Goal: Navigation & Orientation: Understand site structure

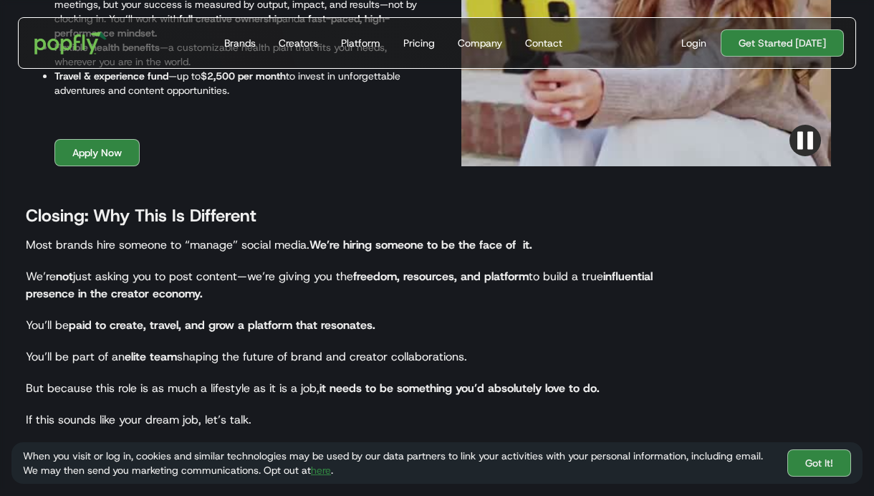
scroll to position [2102, 0]
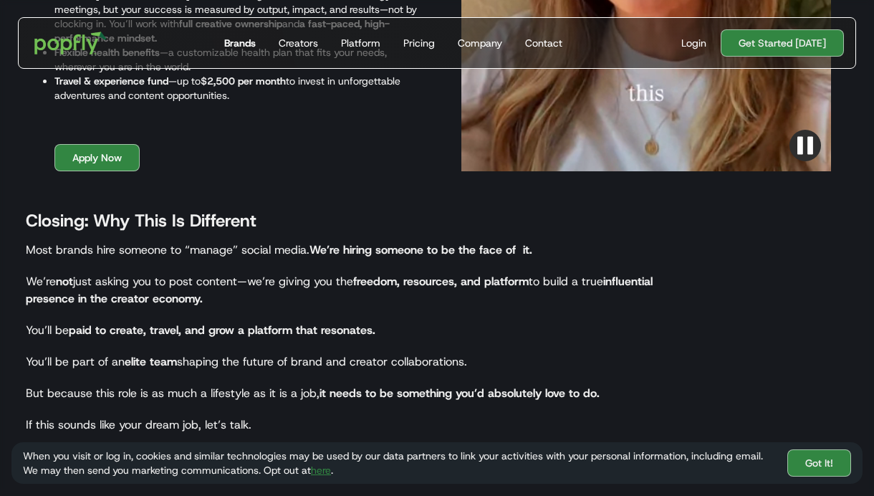
click at [239, 47] on div "Brands" at bounding box center [240, 43] width 32 height 14
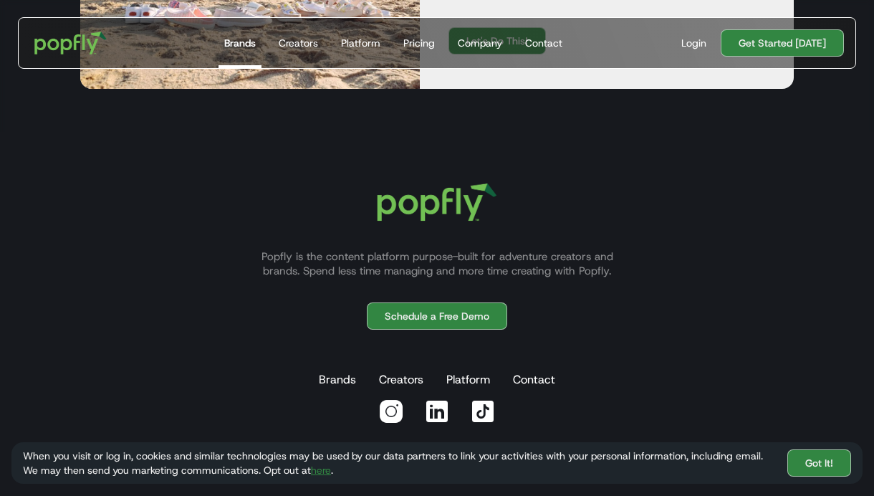
scroll to position [2620, 0]
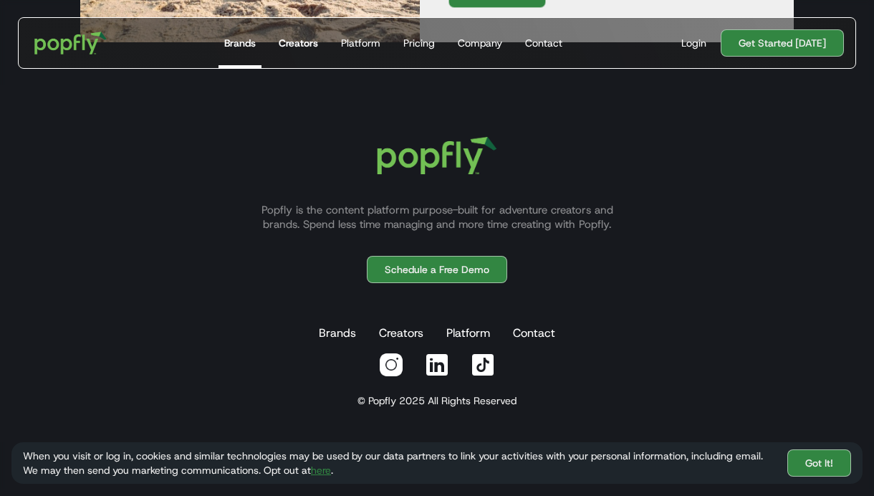
click at [300, 42] on div "Creators" at bounding box center [298, 43] width 39 height 14
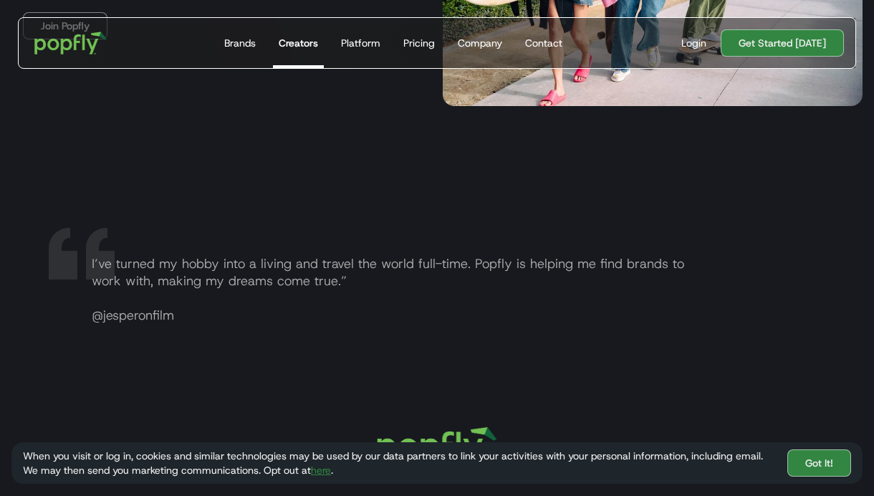
scroll to position [2517, 0]
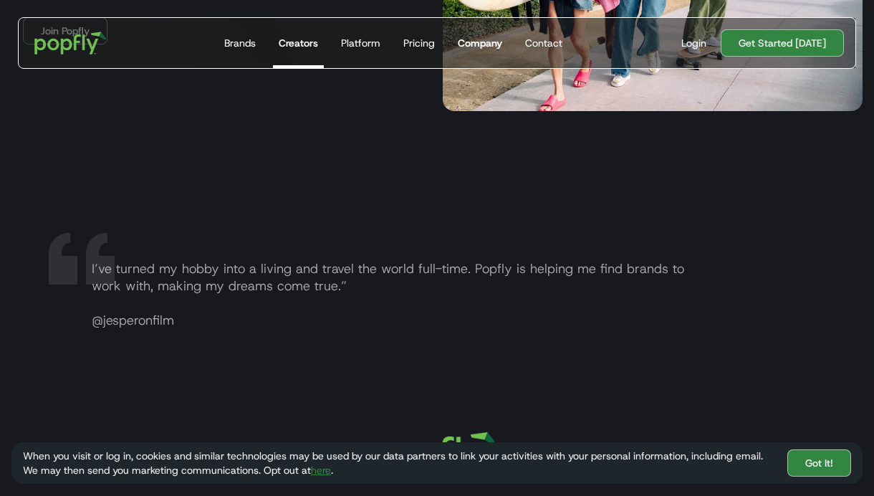
click at [485, 48] on div "Company" at bounding box center [480, 43] width 44 height 14
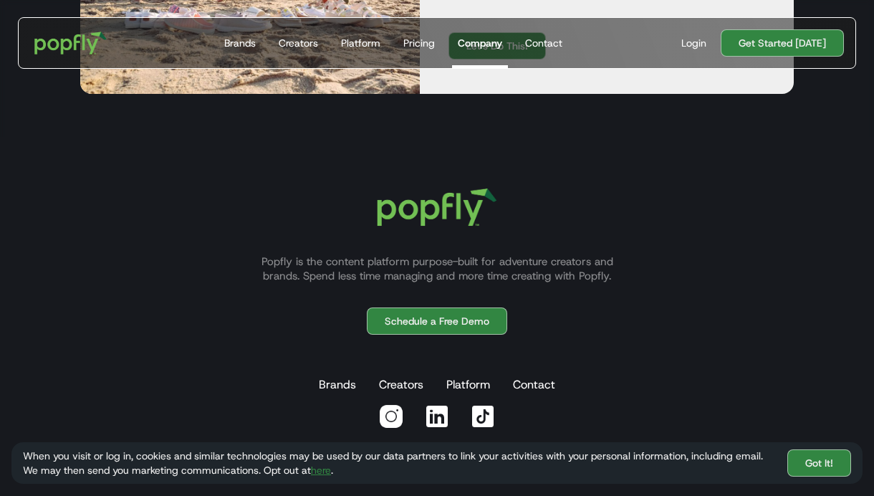
scroll to position [1563, 0]
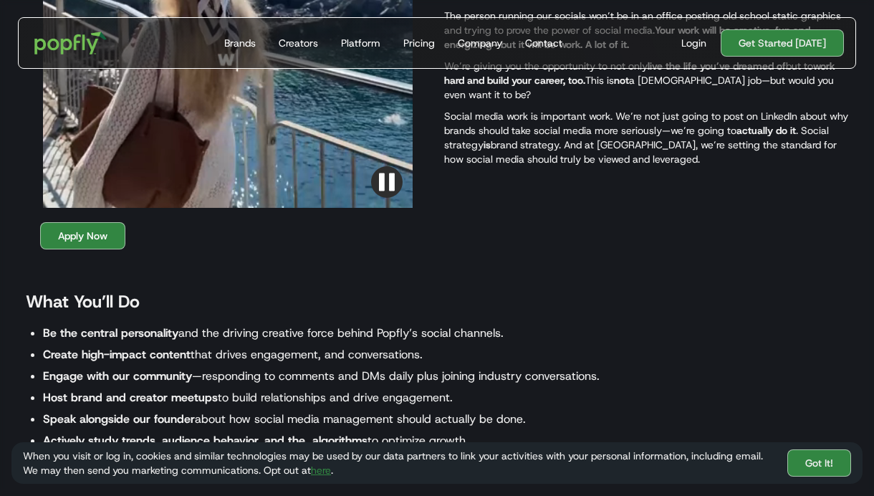
scroll to position [1029, 0]
